Goal: Information Seeking & Learning: Learn about a topic

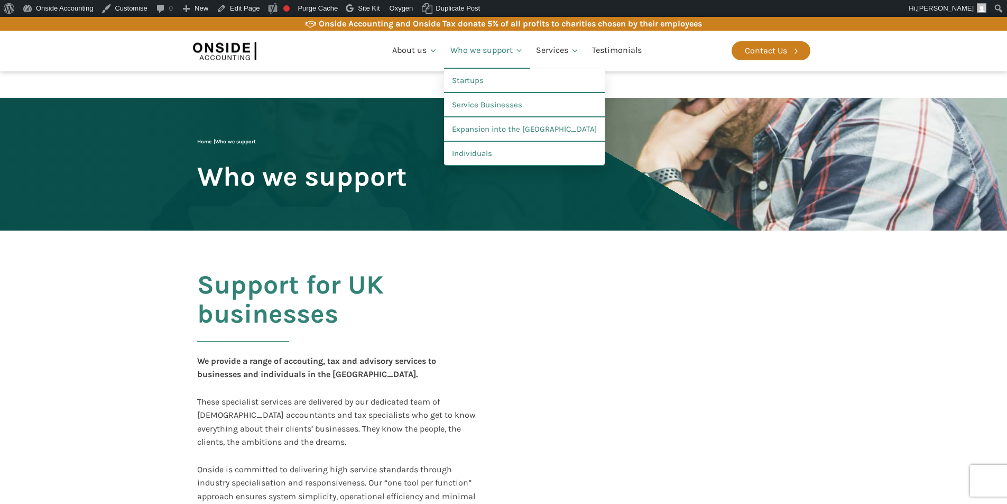
scroll to position [529, 0]
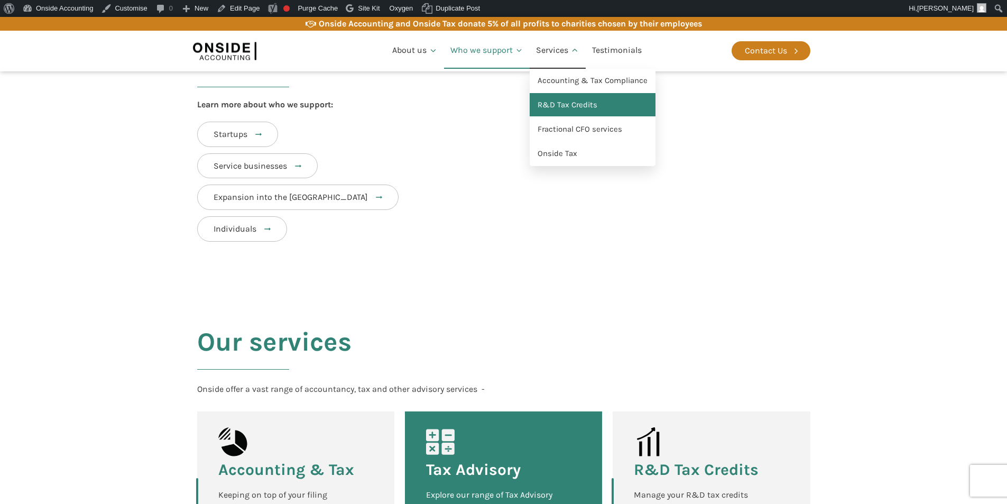
click at [569, 107] on link "R&D Tax Credits" at bounding box center [593, 105] width 126 height 24
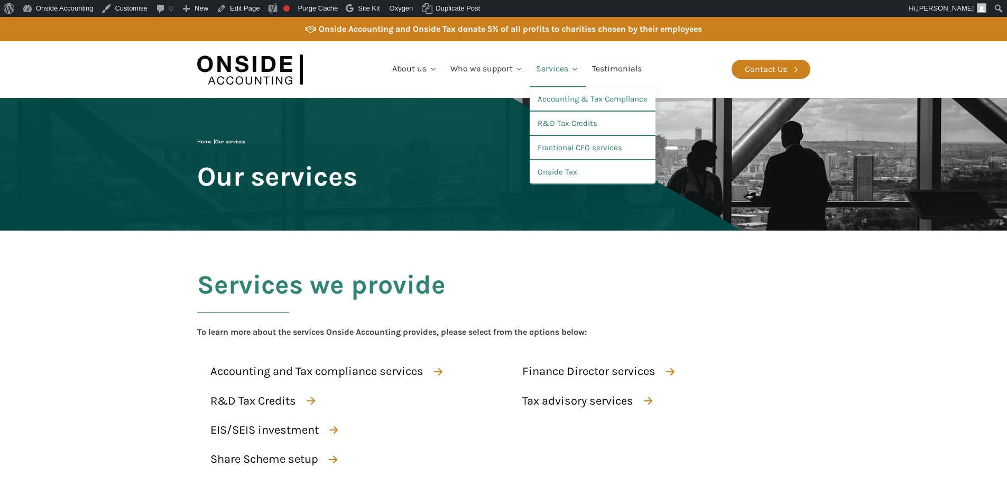
scroll to position [957, 0]
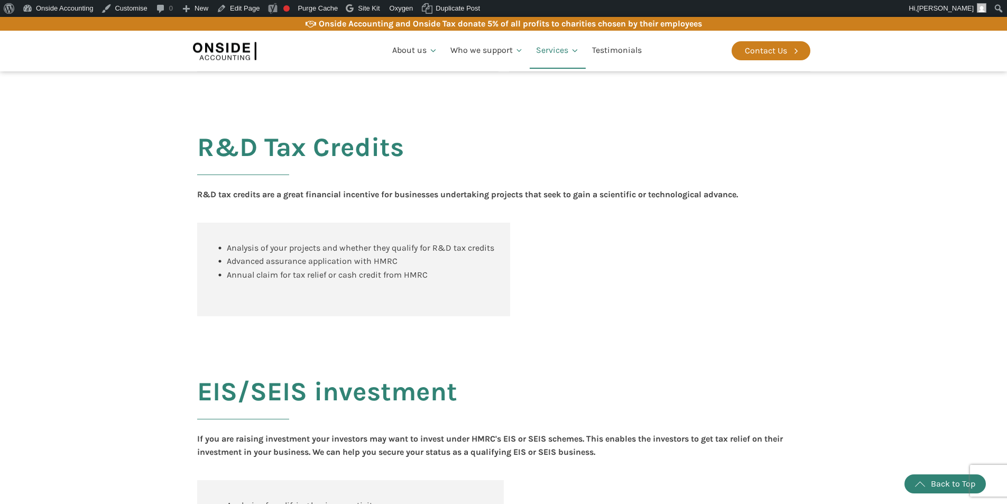
scroll to position [788, 0]
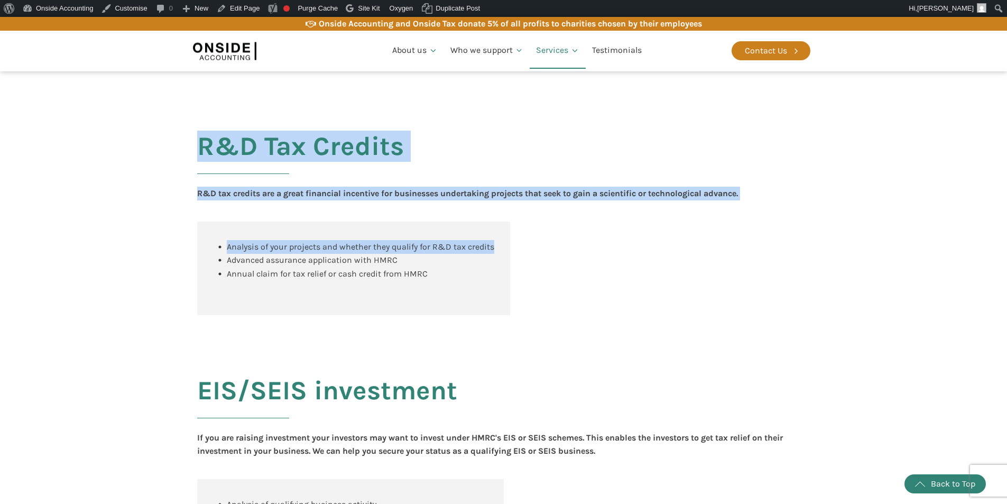
drag, startPoint x: 201, startPoint y: 158, endPoint x: 580, endPoint y: 319, distance: 411.7
click at [580, 319] on div "R&D Tax Credits R&D tax credits are a great financial incentive for businesses …" at bounding box center [504, 214] width 634 height 244
click at [580, 315] on div "Analysis of your projects and whether they qualify for R&D tax credits Advanced…" at bounding box center [503, 268] width 613 height 94
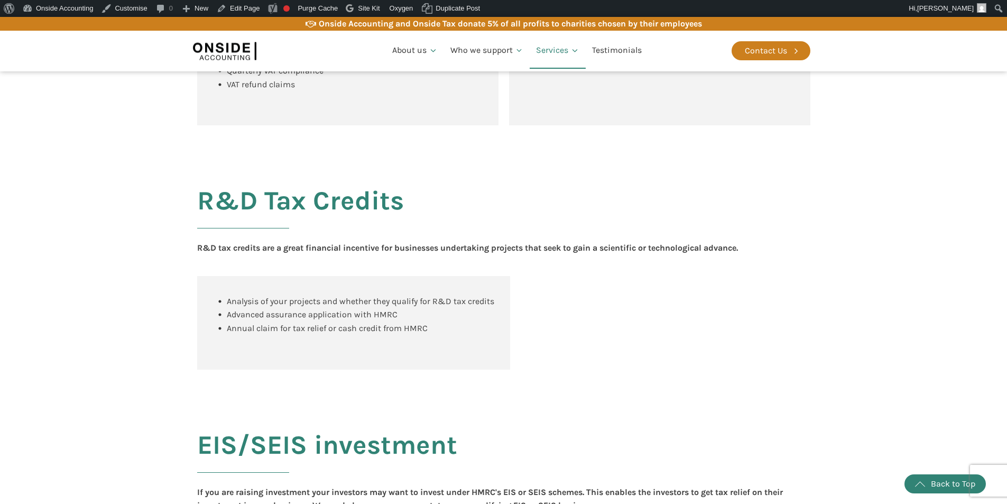
scroll to position [735, 0]
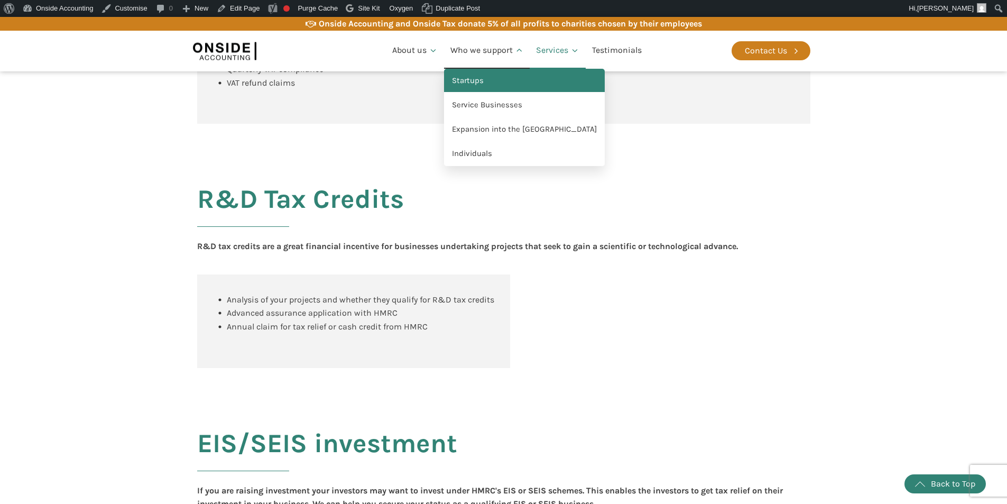
click at [473, 81] on link "Startups" at bounding box center [524, 81] width 161 height 24
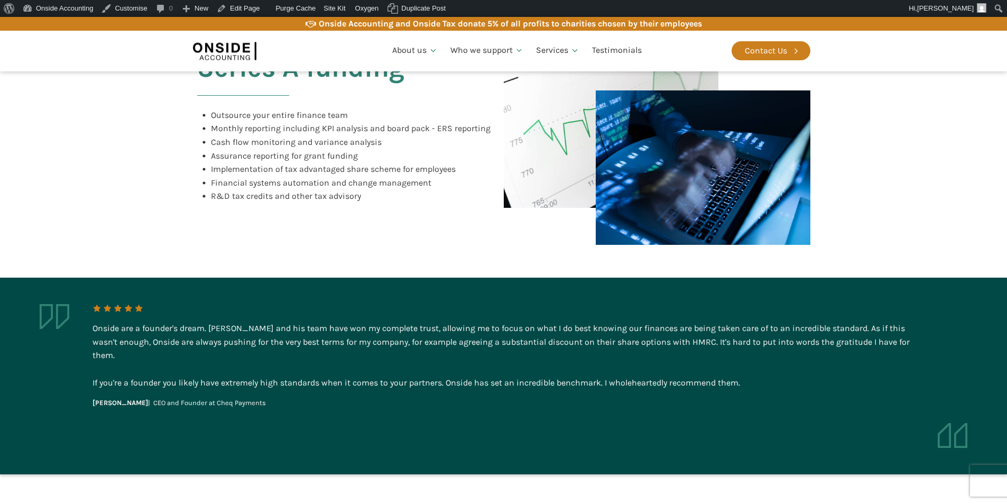
scroll to position [846, 0]
